Goal: Browse casually: Explore the website without a specific task or goal

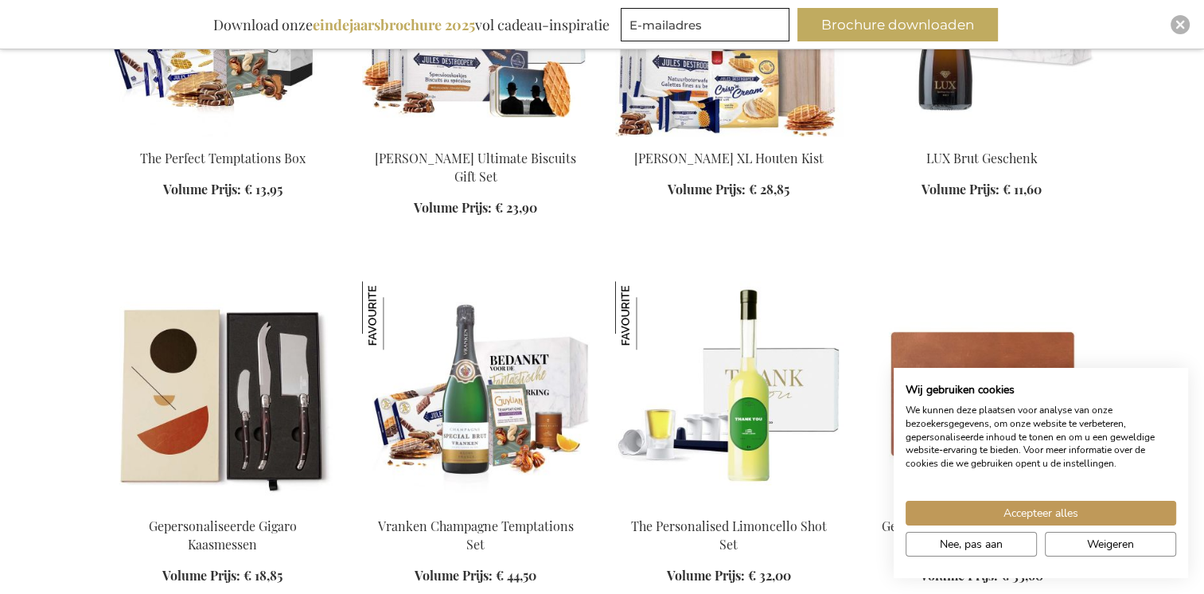
scroll to position [1831, 0]
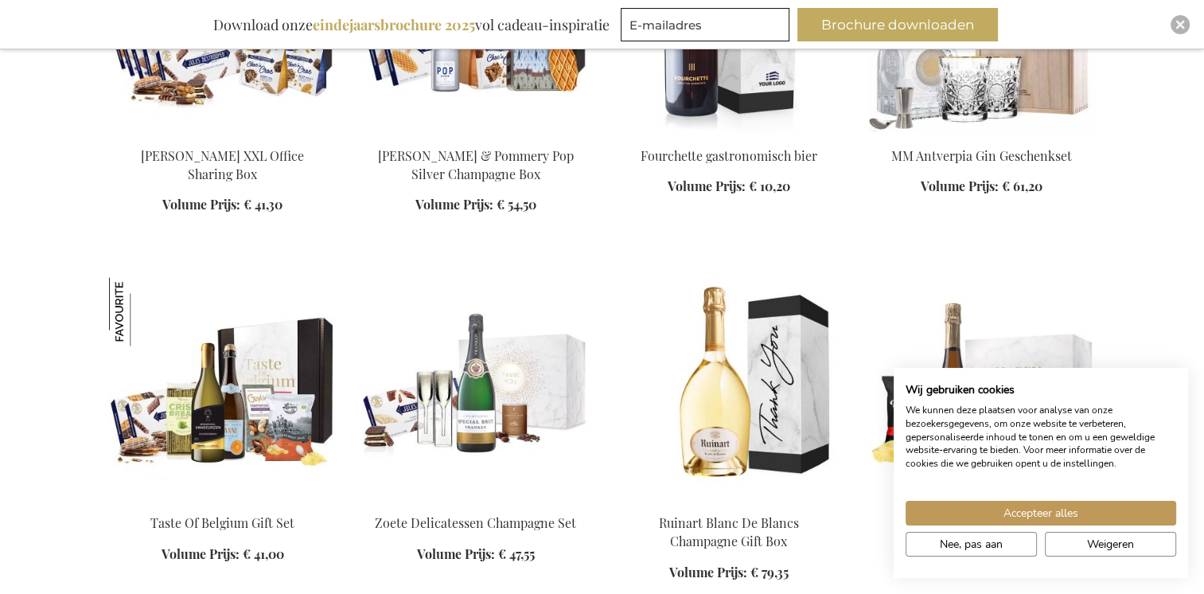
scroll to position [3104, 0]
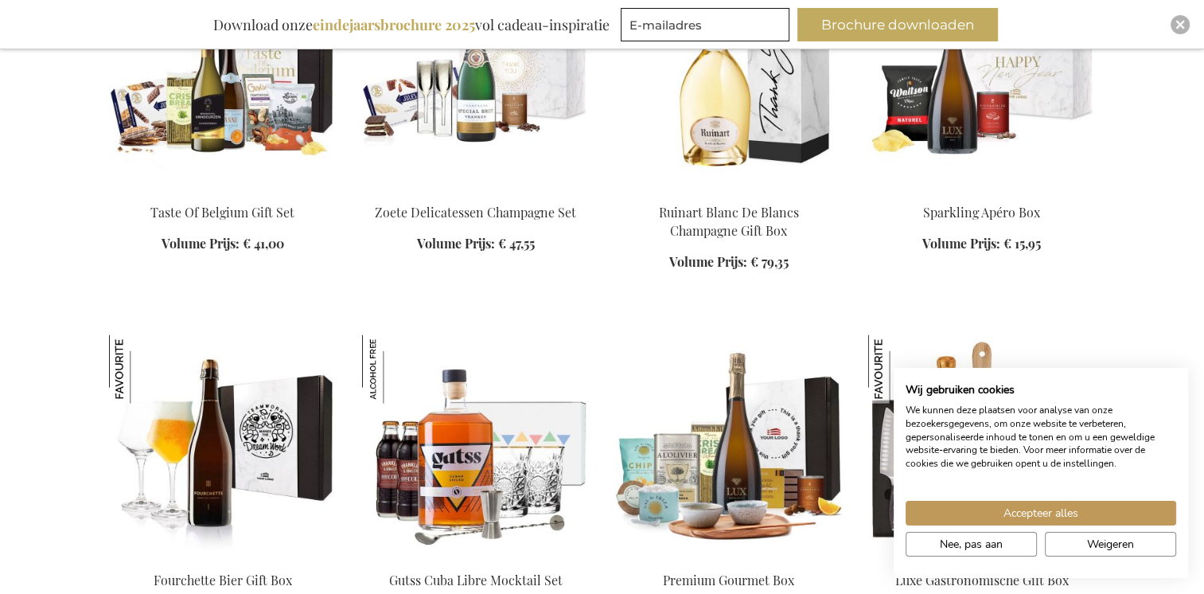
scroll to position [3422, 0]
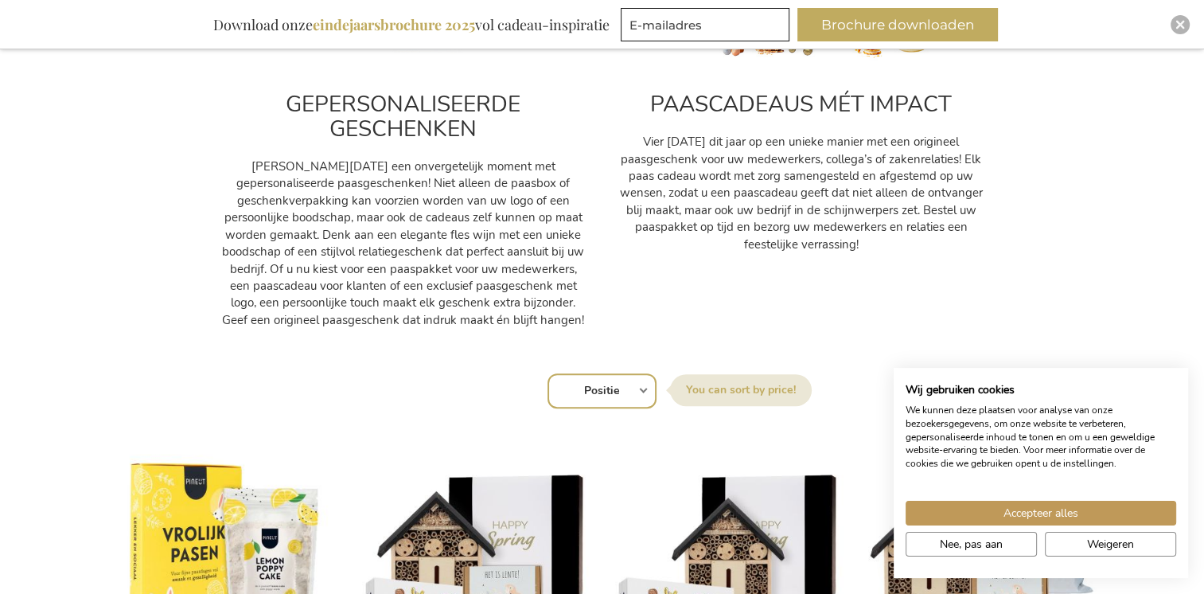
scroll to position [796, 0]
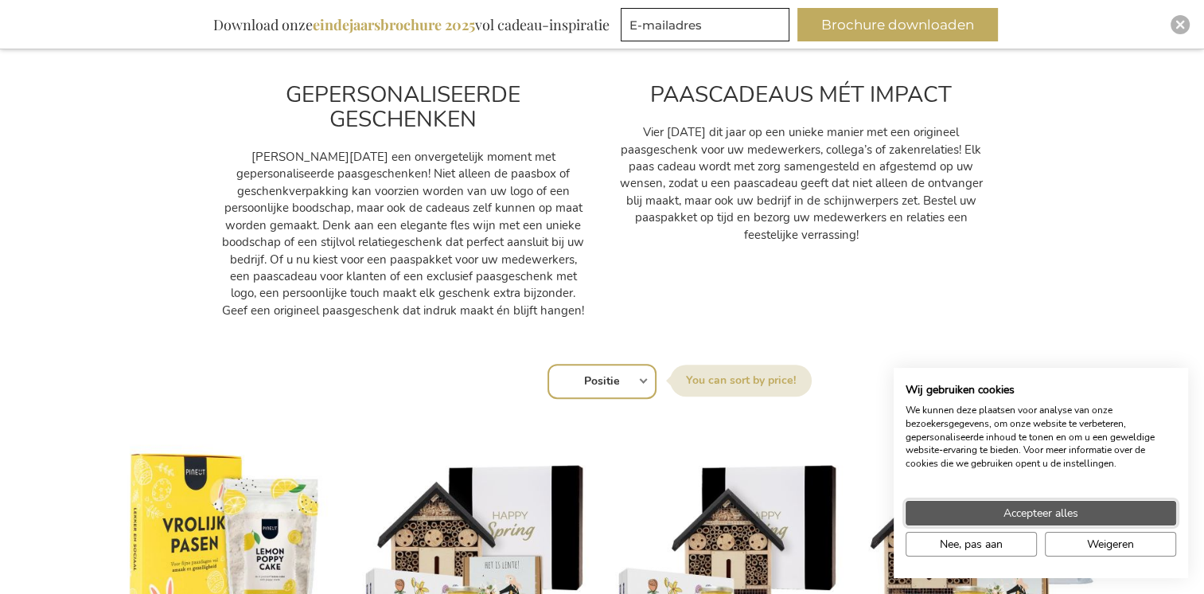
click at [939, 514] on button "Accepteer alles" at bounding box center [1041, 513] width 271 height 25
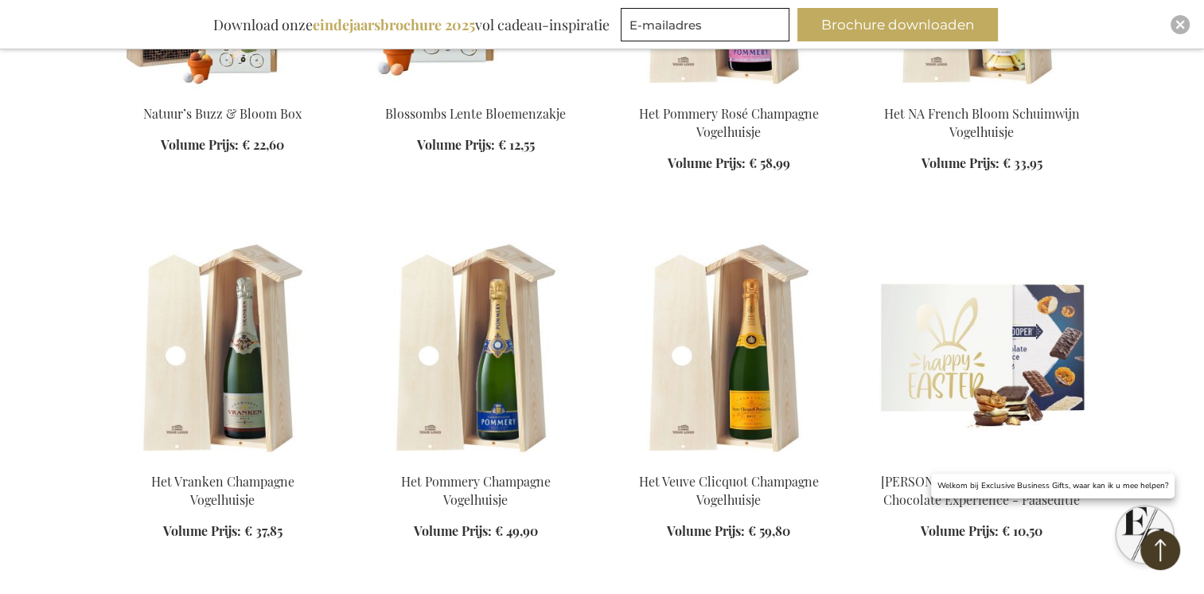
scroll to position [1751, 0]
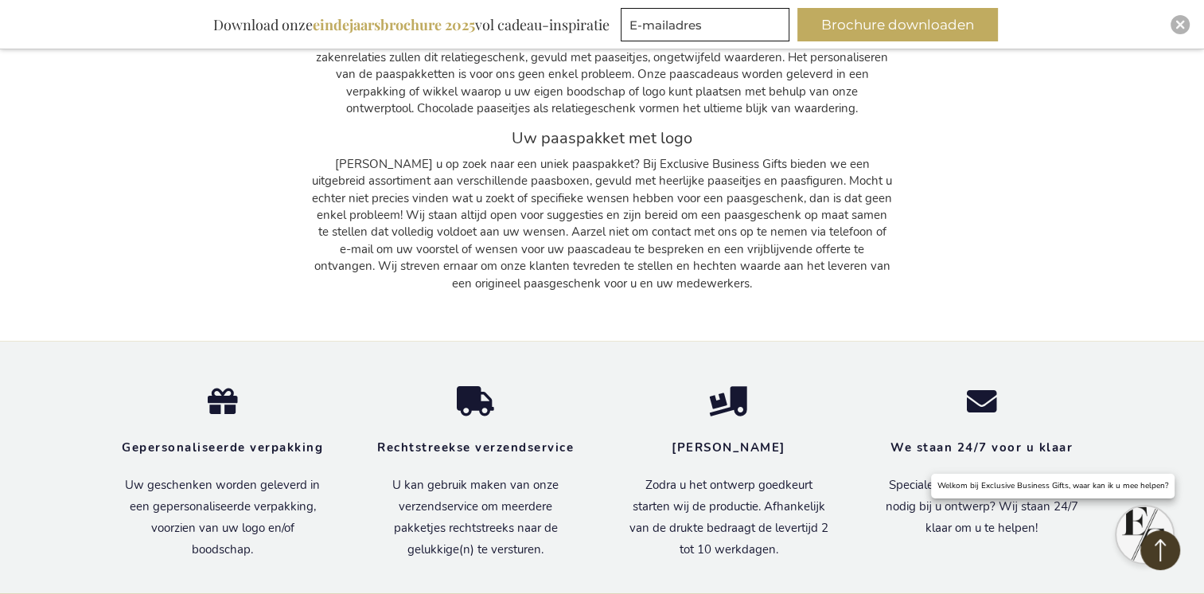
scroll to position [3104, 0]
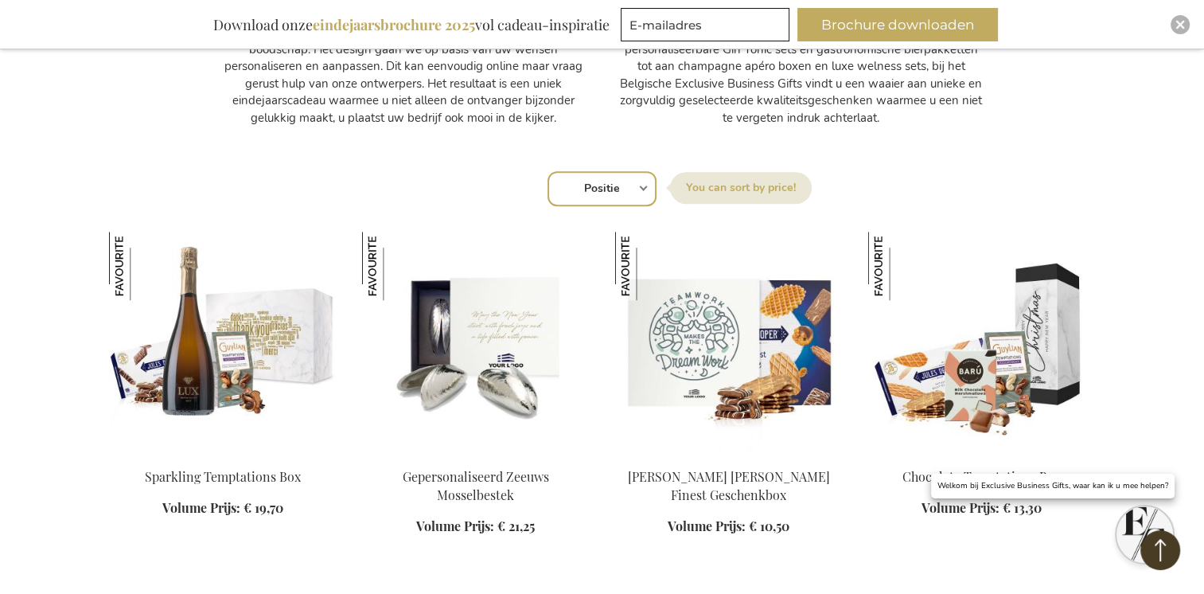
scroll to position [1035, 0]
